Goal: Navigation & Orientation: Go to known website

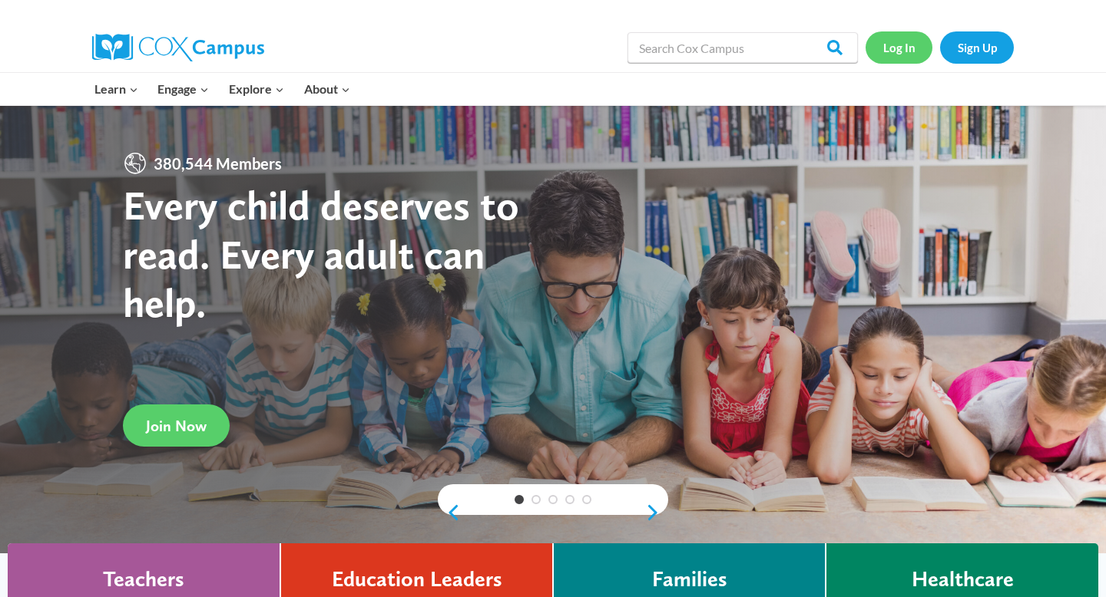
click at [903, 53] on link "Log In" at bounding box center [898, 46] width 67 height 31
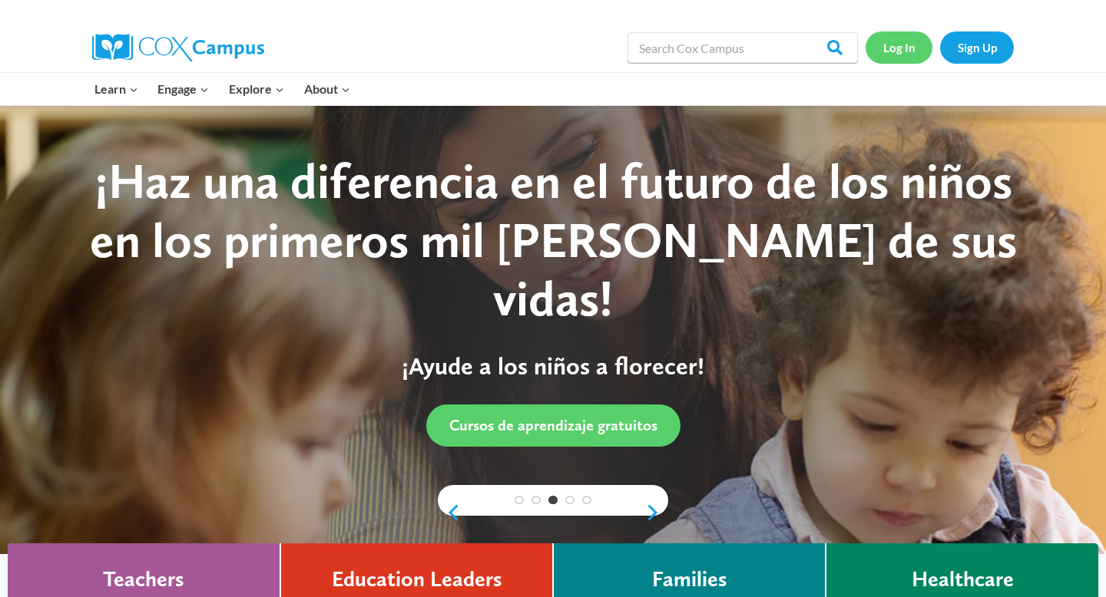
click at [904, 55] on link "Log In" at bounding box center [898, 46] width 67 height 31
